Goal: Check status: Check status

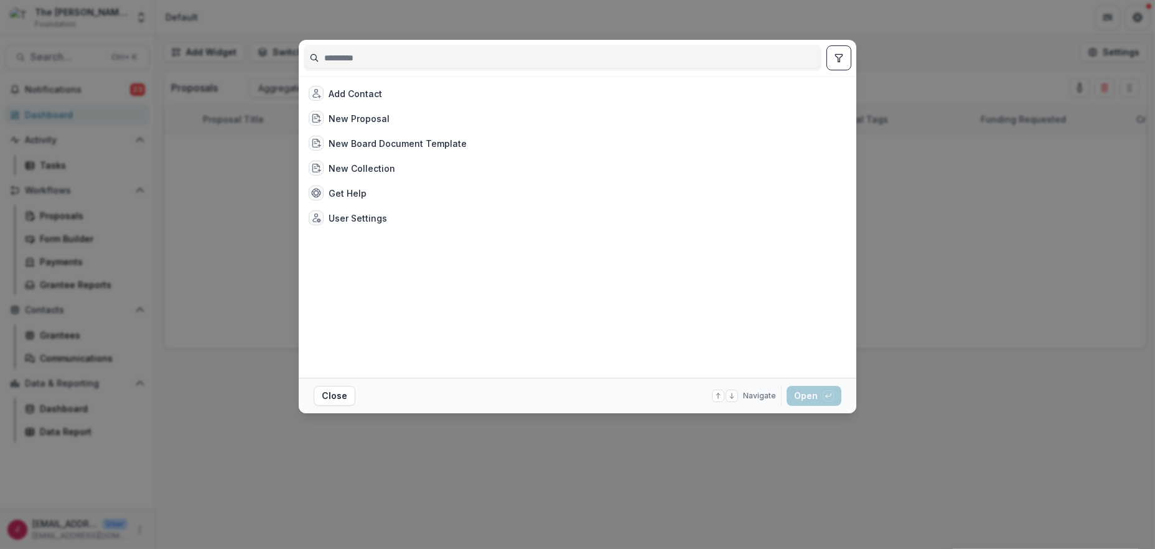
click at [345, 54] on input at bounding box center [562, 58] width 517 height 20
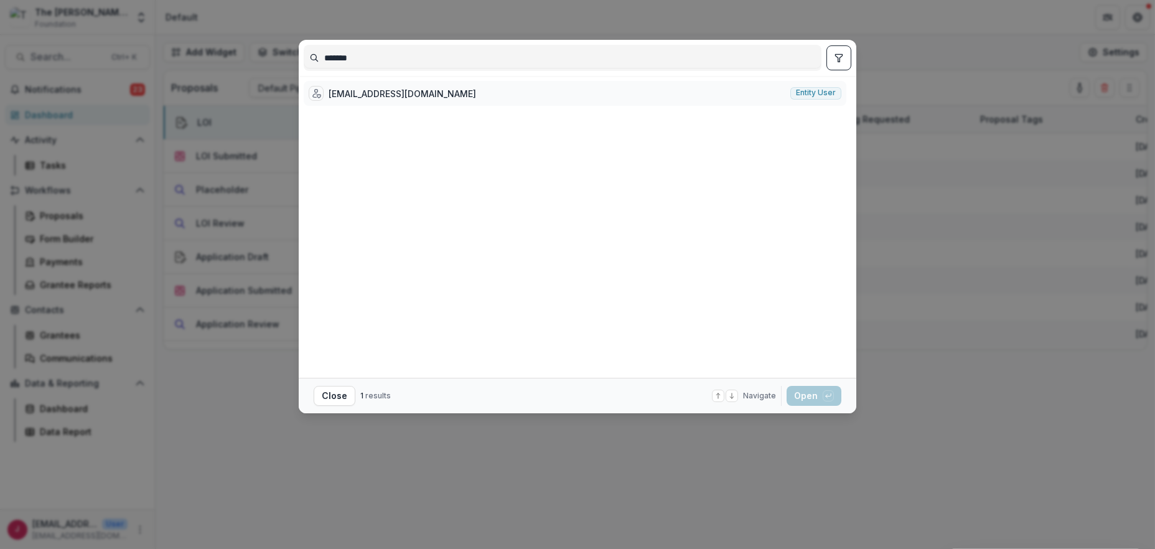
type input "*******"
click at [389, 92] on div "[EMAIL_ADDRESS][DOMAIN_NAME]" at bounding box center [403, 93] width 148 height 13
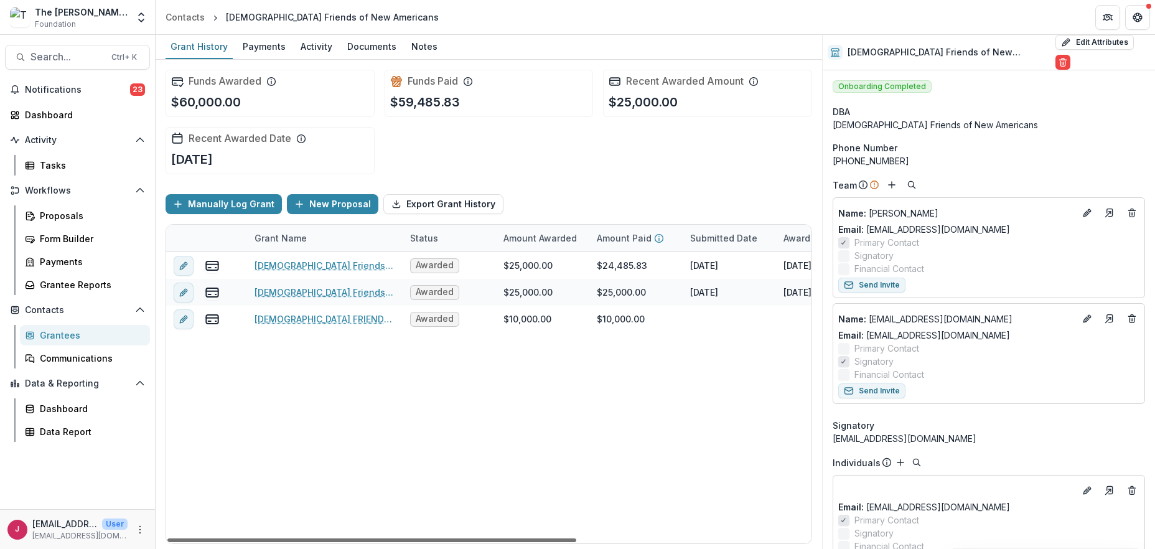
drag, startPoint x: 540, startPoint y: 539, endPoint x: 446, endPoint y: 515, distance: 96.3
click at [446, 538] on div at bounding box center [371, 540] width 409 height 4
drag, startPoint x: 572, startPoint y: 538, endPoint x: 566, endPoint y: 510, distance: 29.2
click at [566, 538] on div at bounding box center [371, 540] width 409 height 4
drag, startPoint x: 77, startPoint y: 90, endPoint x: 94, endPoint y: 102, distance: 21.1
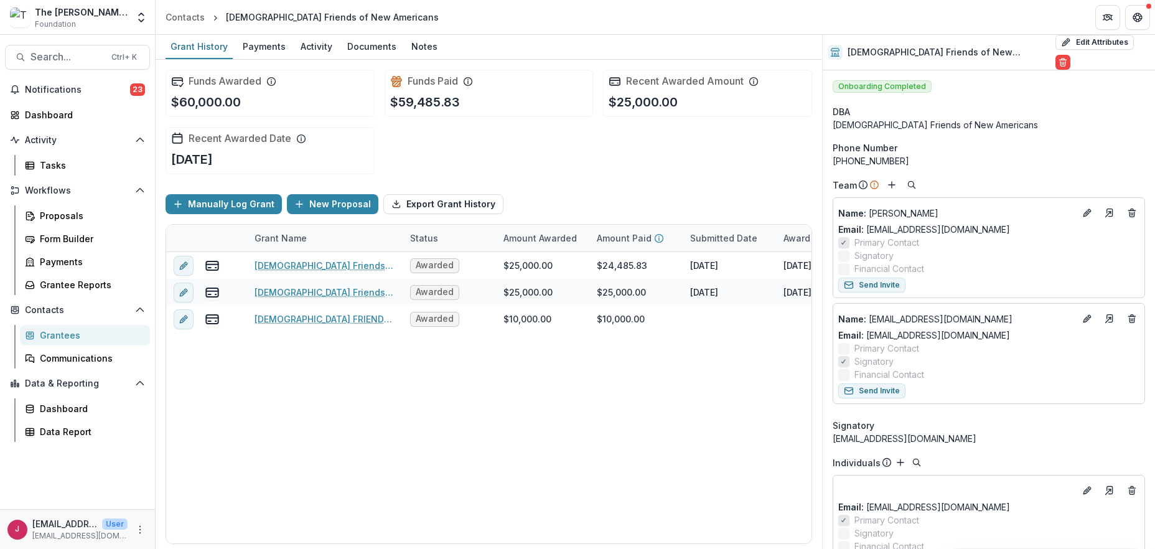
click at [77, 90] on span "Notifications" at bounding box center [77, 90] width 105 height 11
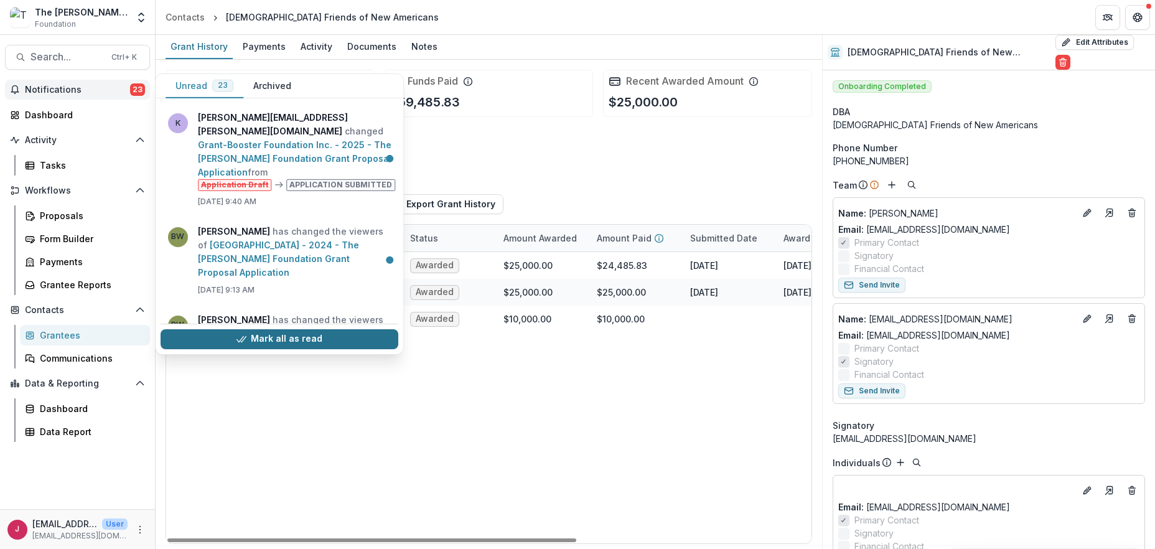
click at [340, 341] on button "Mark all as read" at bounding box center [280, 339] width 238 height 20
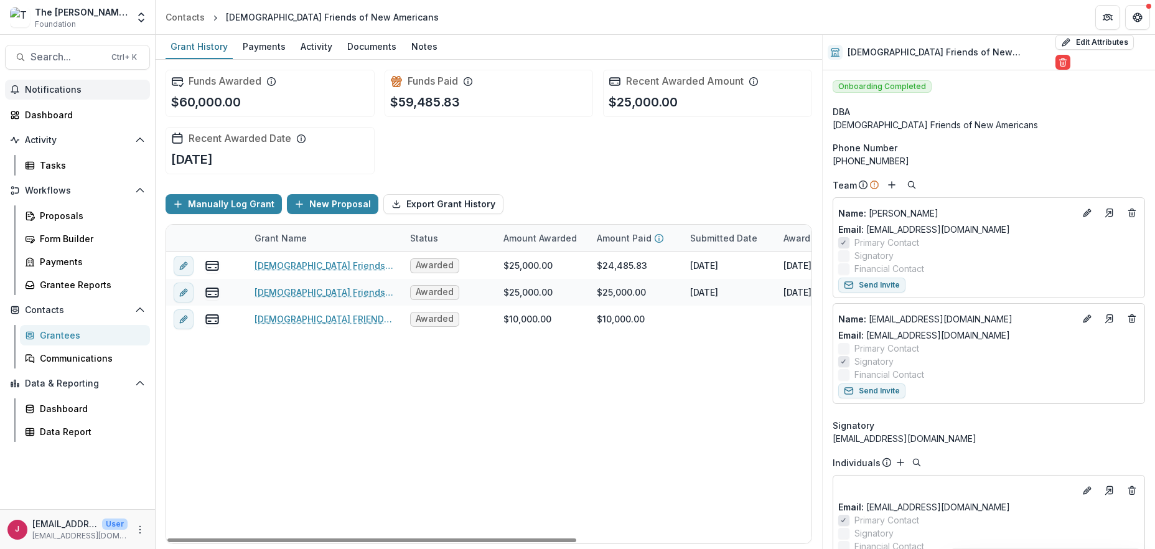
click at [558, 487] on div "[DEMOGRAPHIC_DATA] Friends of New Americans - 2024 - The [PERSON_NAME] Foundati…" at bounding box center [673, 397] width 1015 height 291
click at [40, 111] on div "Dashboard" at bounding box center [82, 114] width 115 height 13
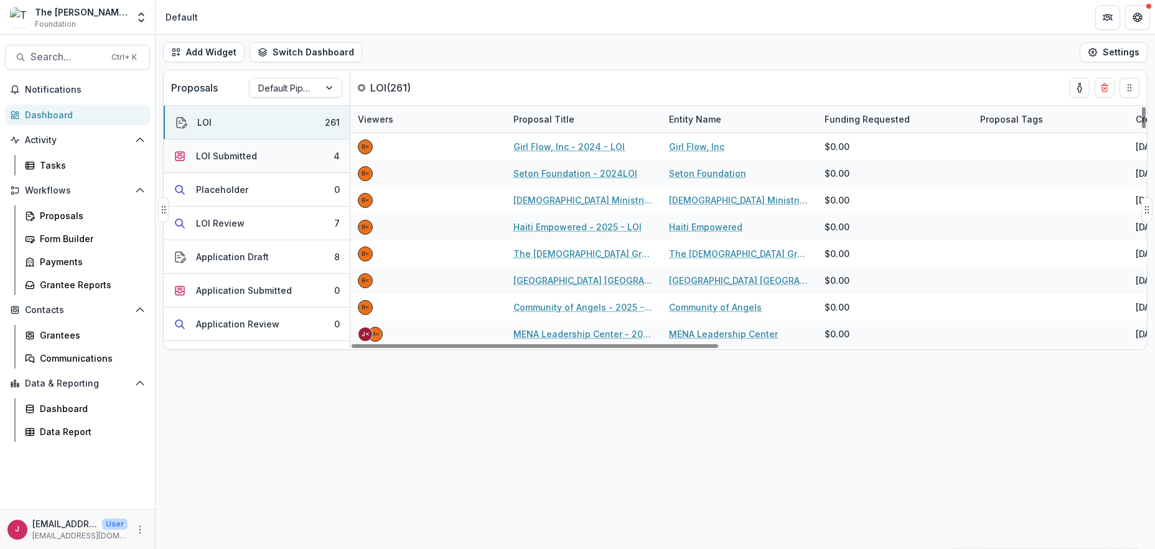
click at [264, 155] on button "LOI Submitted 4" at bounding box center [257, 156] width 186 height 34
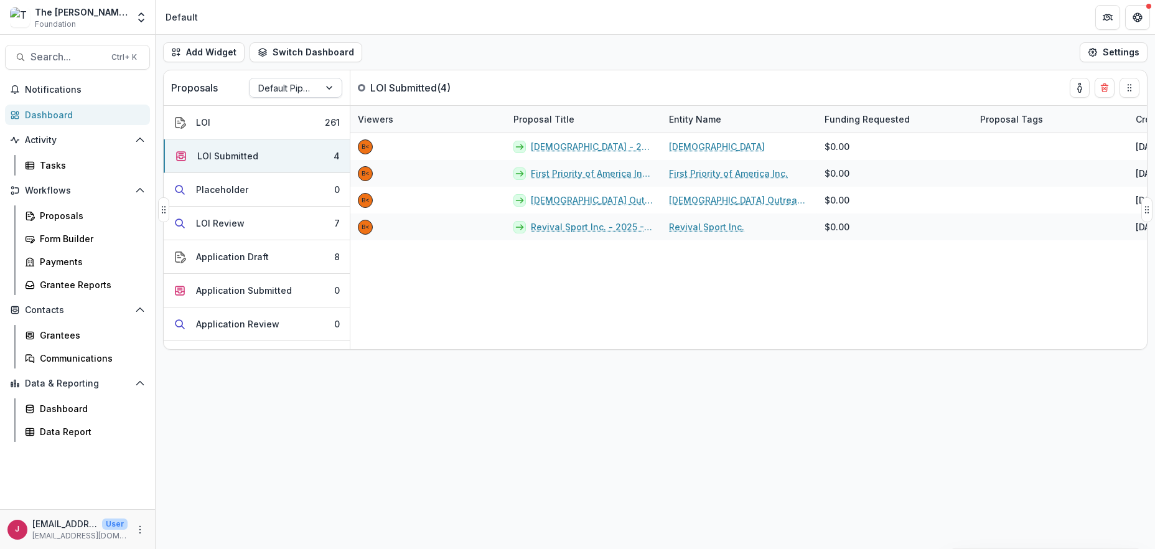
click at [331, 84] on div at bounding box center [330, 87] width 22 height 19
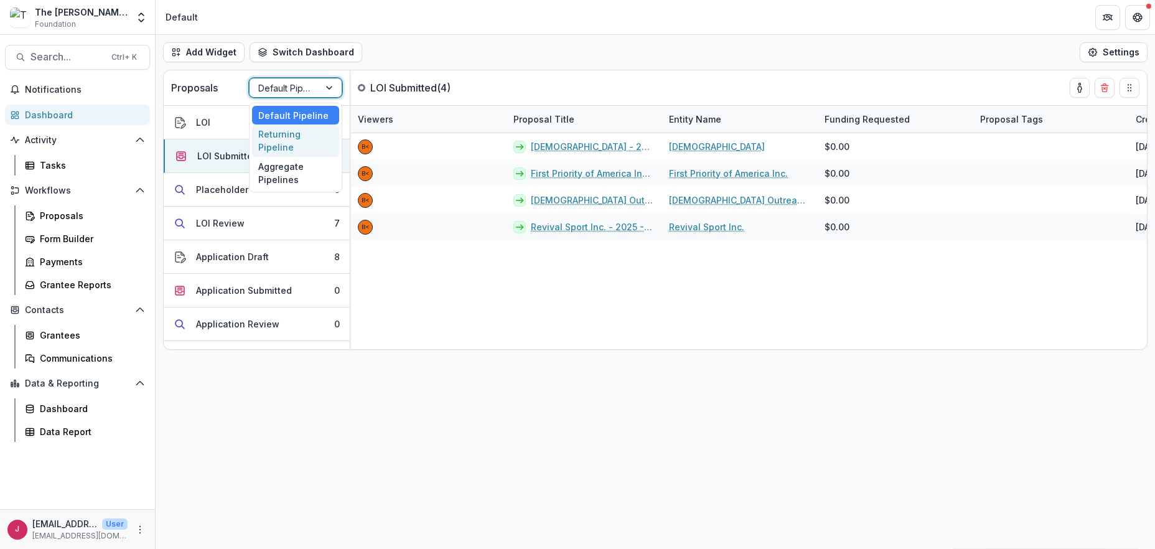
click at [289, 134] on div "Returning Pipeline" at bounding box center [295, 140] width 87 height 32
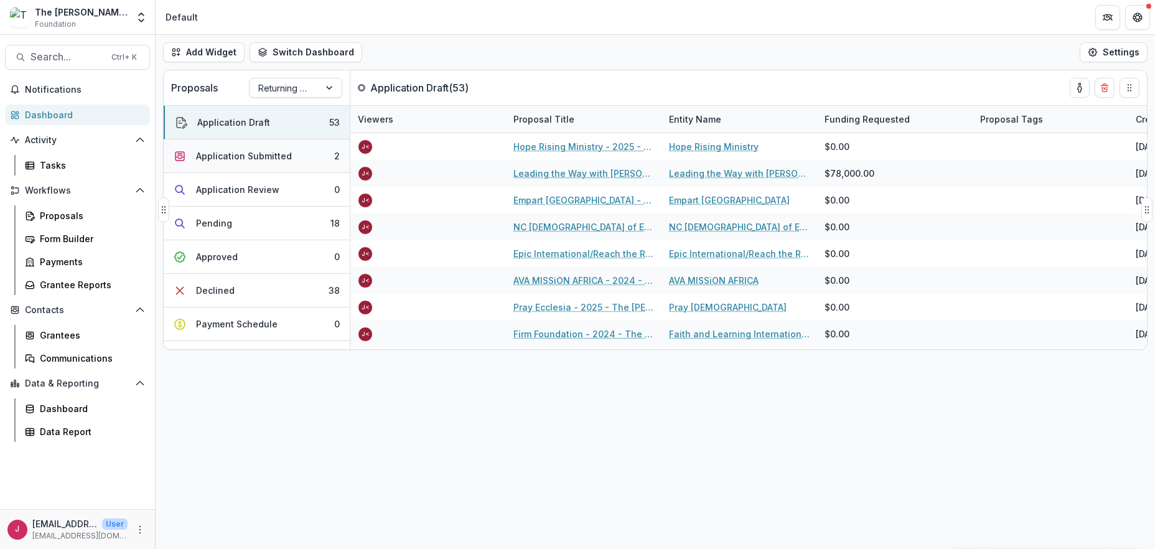
click at [241, 156] on div "Application Submitted" at bounding box center [244, 155] width 96 height 13
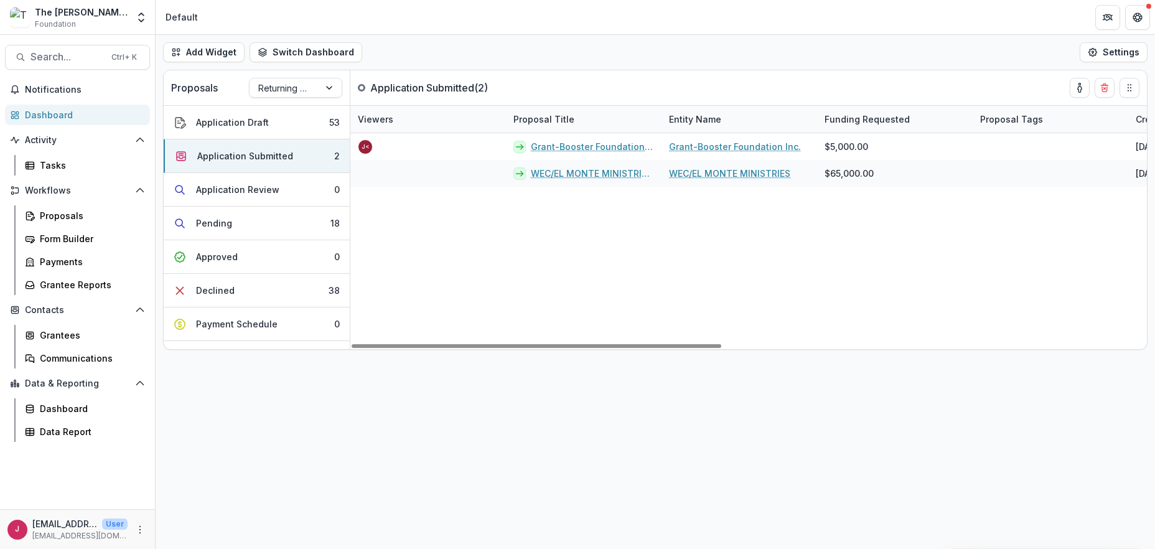
click at [556, 440] on div "Add Widget Switch Dashboard Default New Dashboard Settings Proposals Returning …" at bounding box center [656, 292] width 1000 height 514
